Goal: Check status: Check status

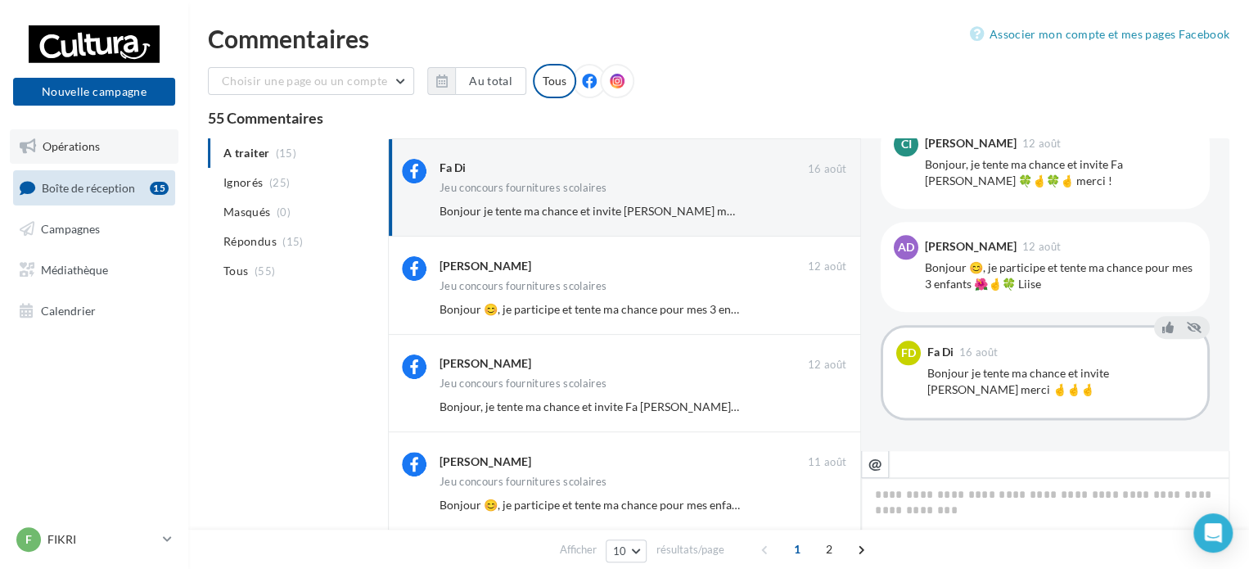
click at [111, 147] on link "Opérations" at bounding box center [94, 146] width 169 height 34
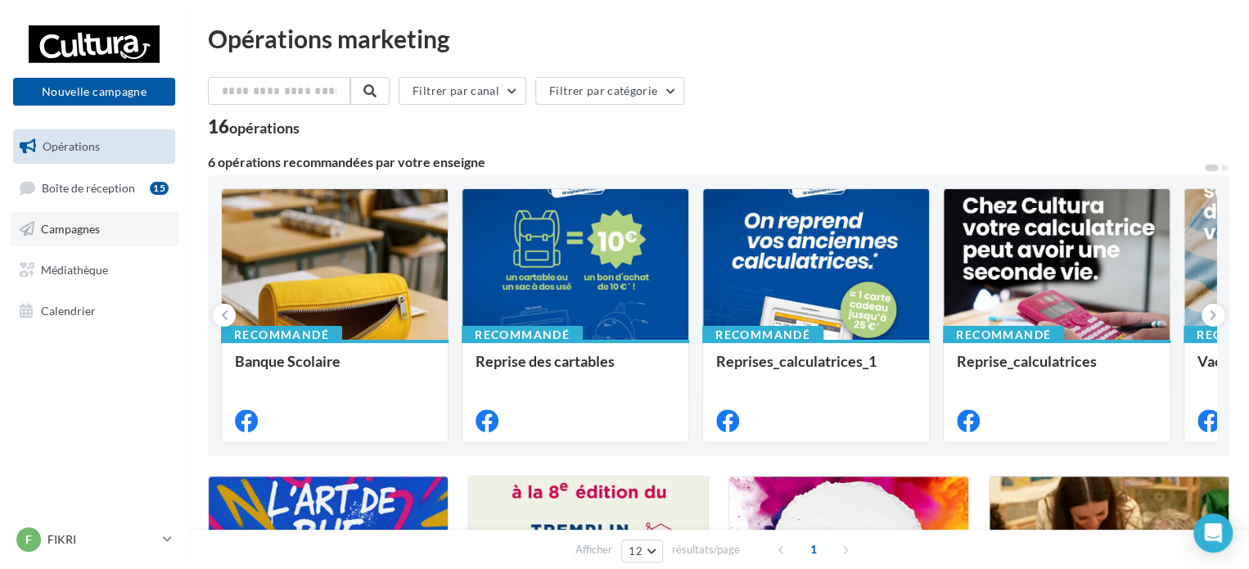
click at [85, 245] on link "Campagnes" at bounding box center [94, 229] width 169 height 34
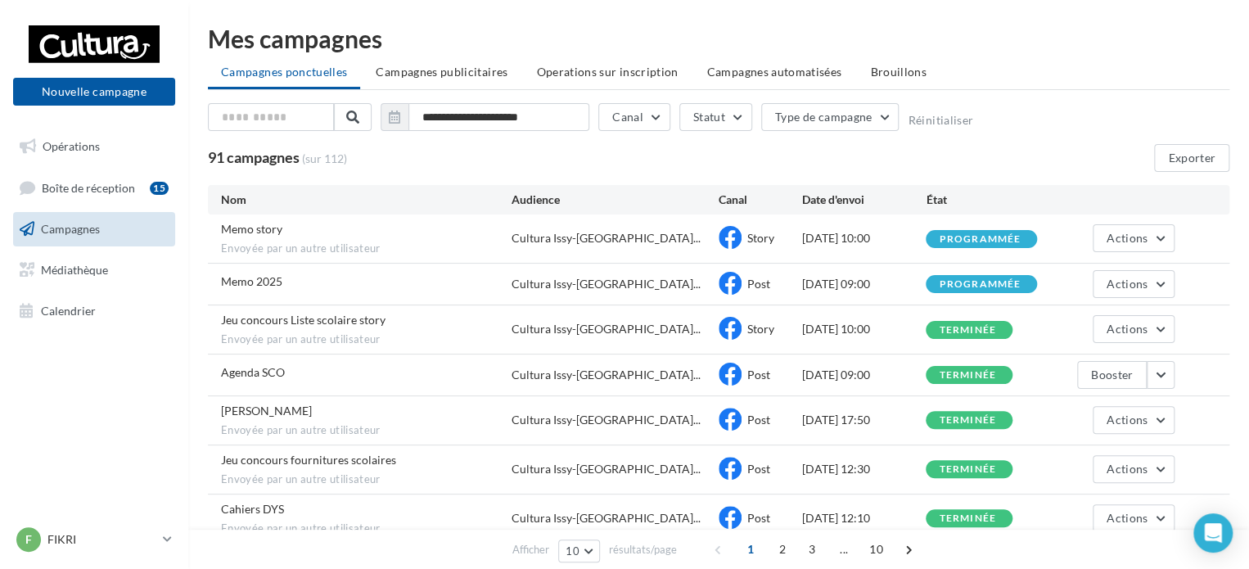
click at [218, 278] on div "Memo 2025 Cultura Issy-les-Moulinea... Post 22/08/2025 09:00 programmée Actions" at bounding box center [719, 284] width 1022 height 41
click at [956, 287] on div "programmée" at bounding box center [980, 284] width 82 height 11
click at [1107, 280] on span "Actions" at bounding box center [1127, 284] width 41 height 14
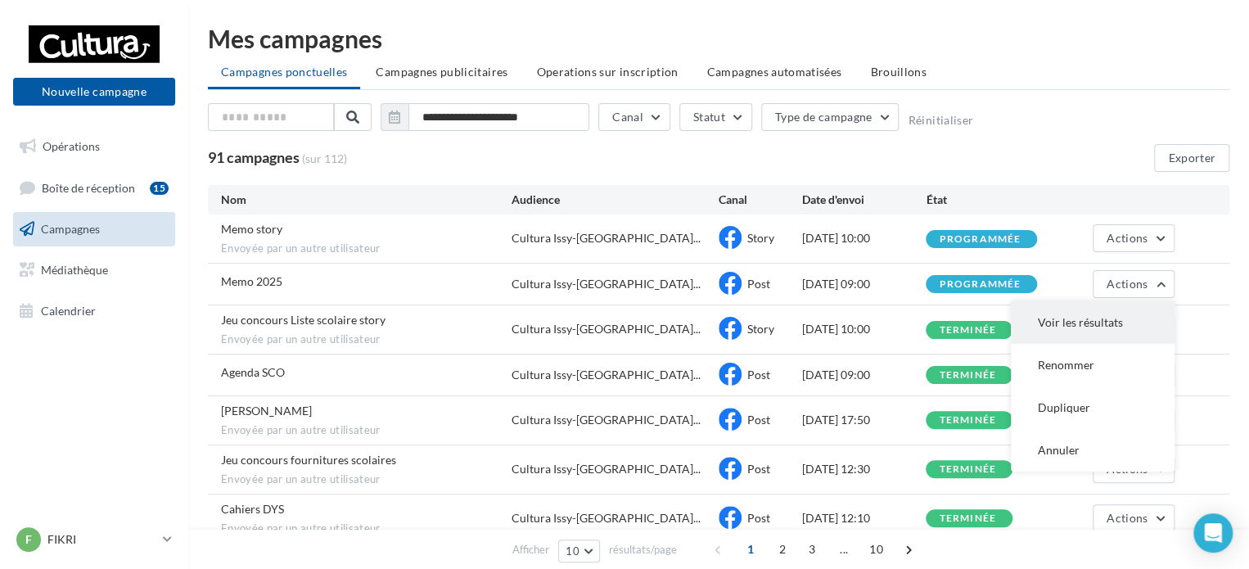
click at [1090, 321] on button "Voir les résultats" at bounding box center [1093, 322] width 164 height 43
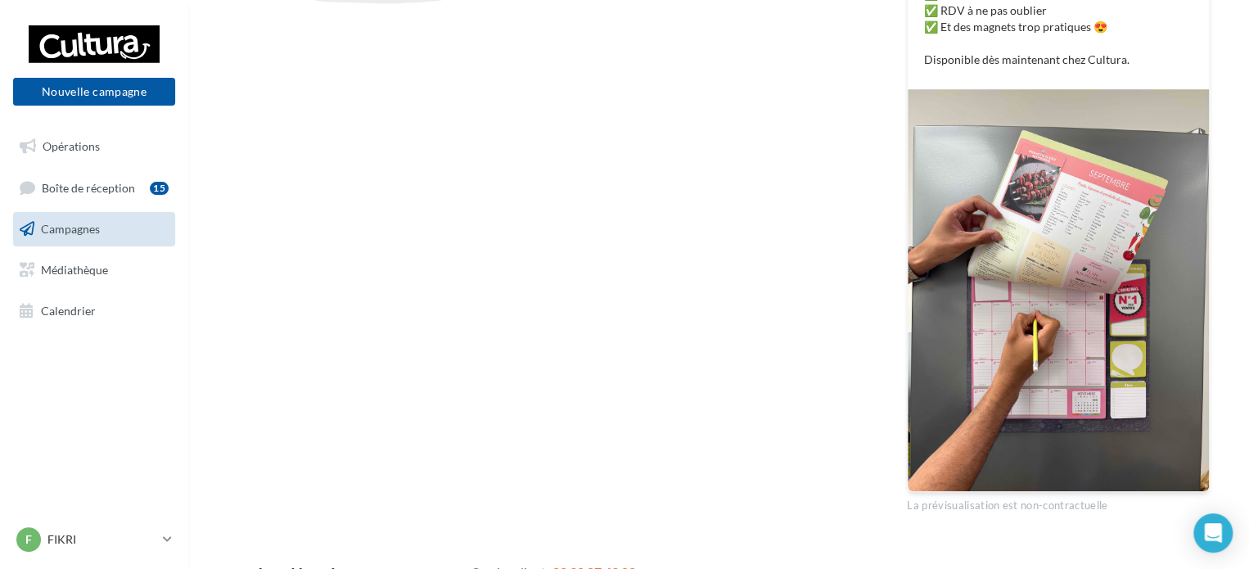
scroll to position [530, 0]
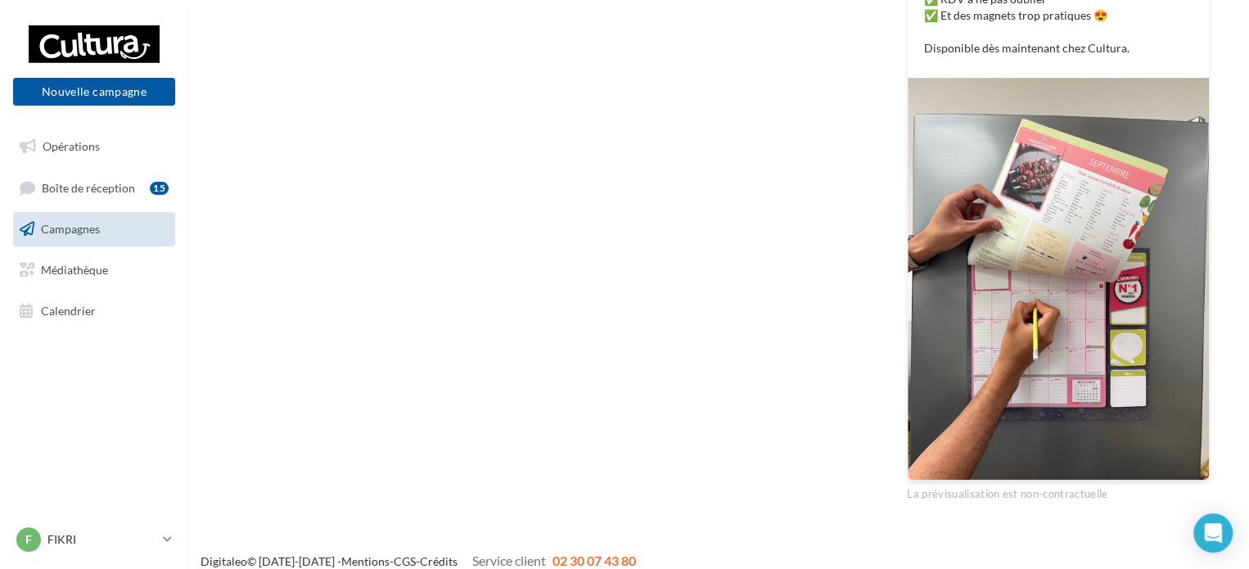
click at [820, 212] on div "Aucune statistique disponible" at bounding box center [541, 140] width 627 height 724
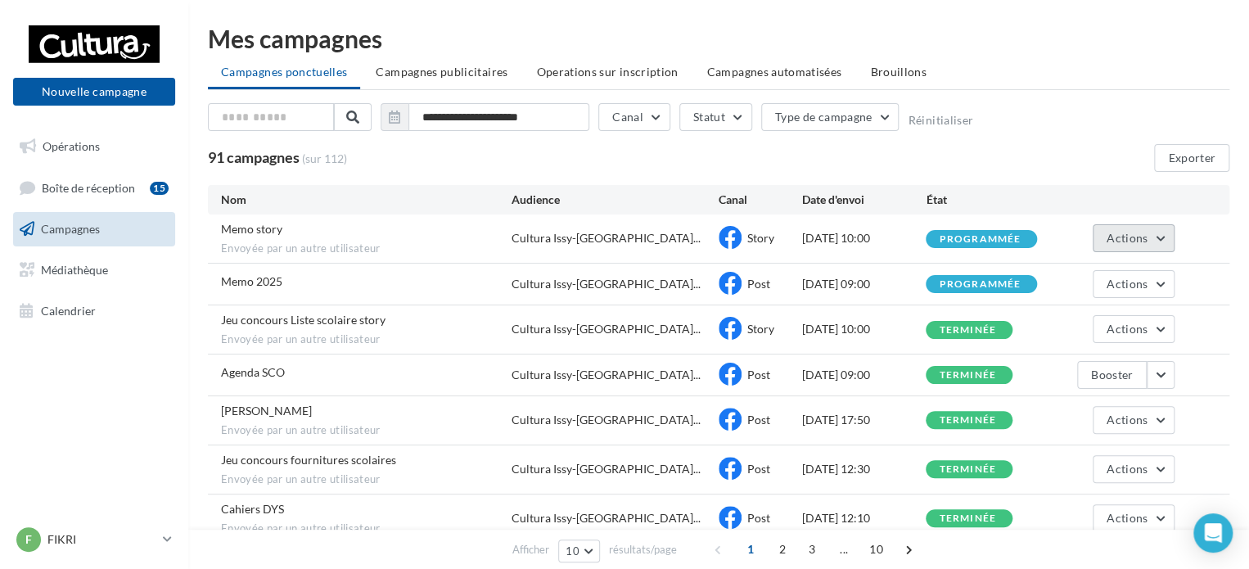
click at [1117, 235] on span "Actions" at bounding box center [1127, 238] width 41 height 14
click at [1119, 283] on button "Voir les résultats" at bounding box center [1093, 276] width 164 height 43
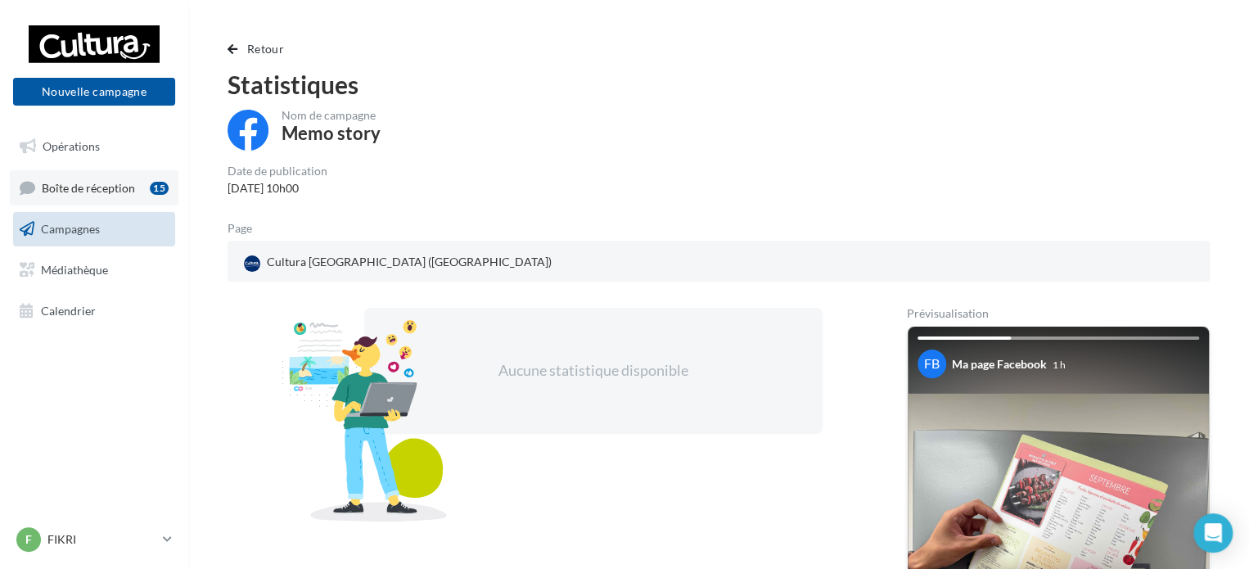
click at [102, 190] on span "Boîte de réception" at bounding box center [88, 187] width 93 height 14
